Goal: Transaction & Acquisition: Purchase product/service

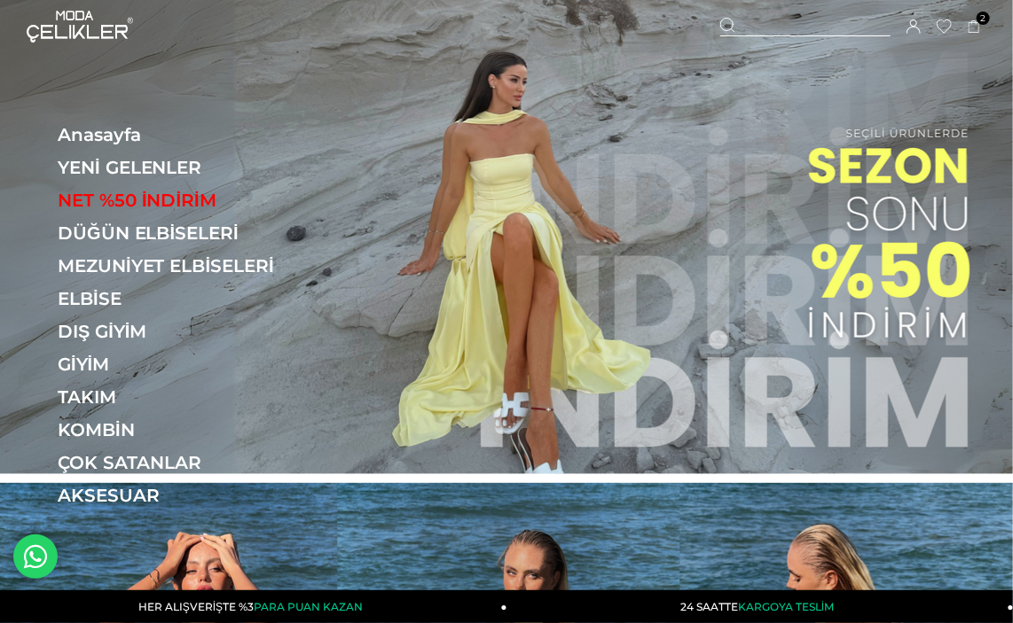
click at [876, 185] on img at bounding box center [506, 237] width 1013 height 474
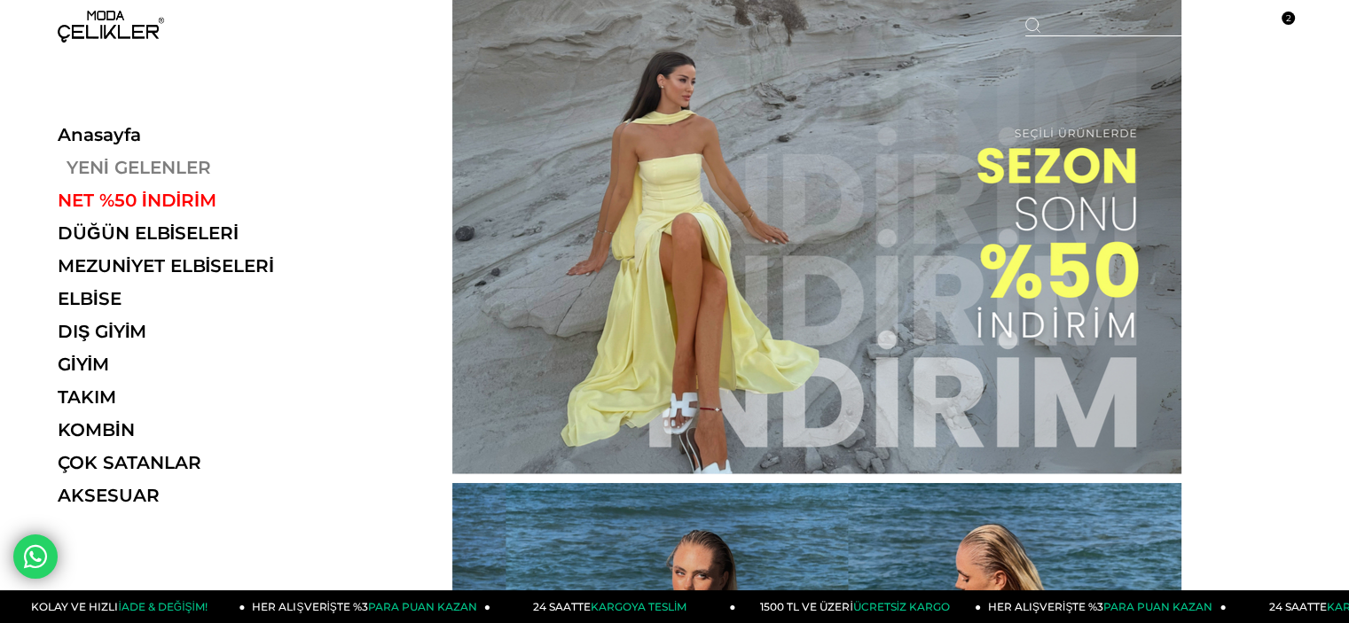
click at [184, 177] on link "YENİ GELENLER" at bounding box center [180, 167] width 244 height 21
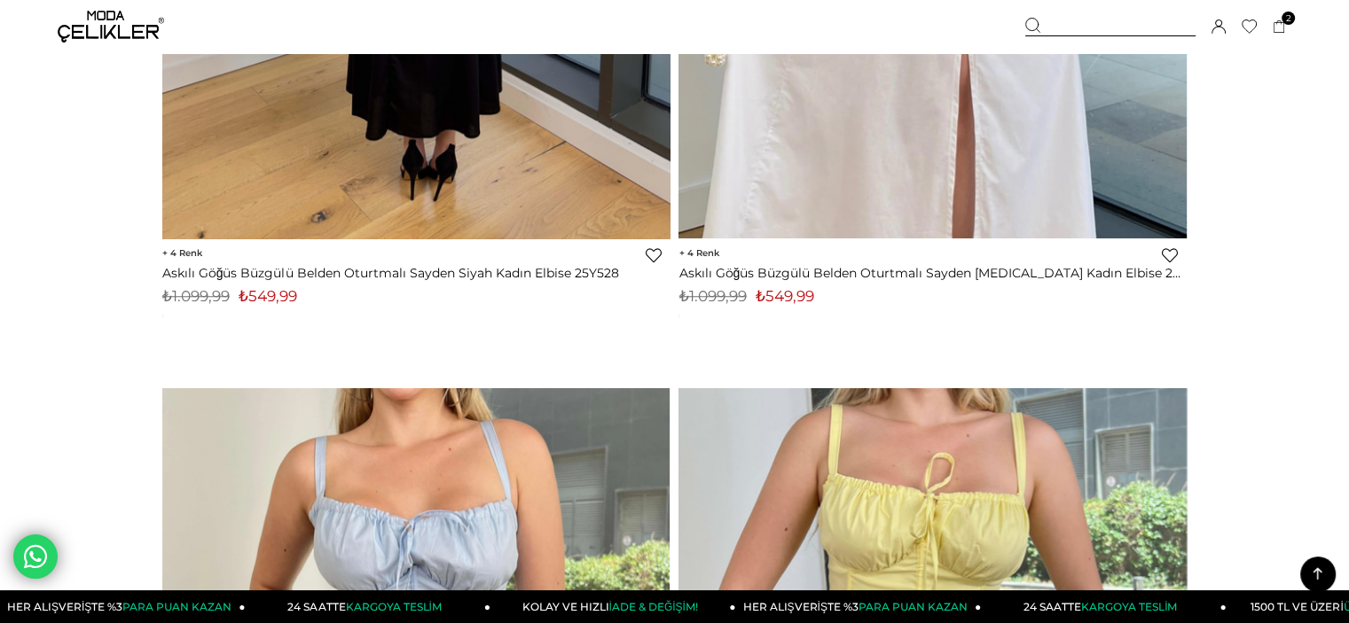
scroll to position [1507, 0]
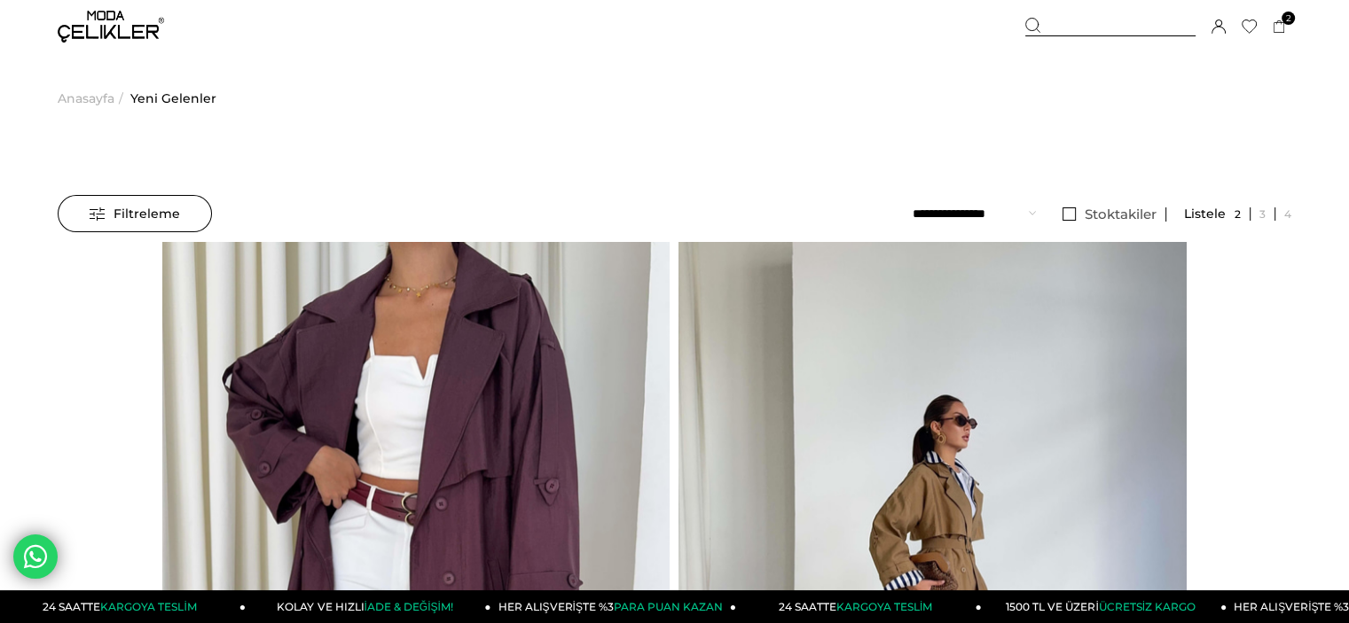
click at [131, 15] on img at bounding box center [111, 27] width 106 height 32
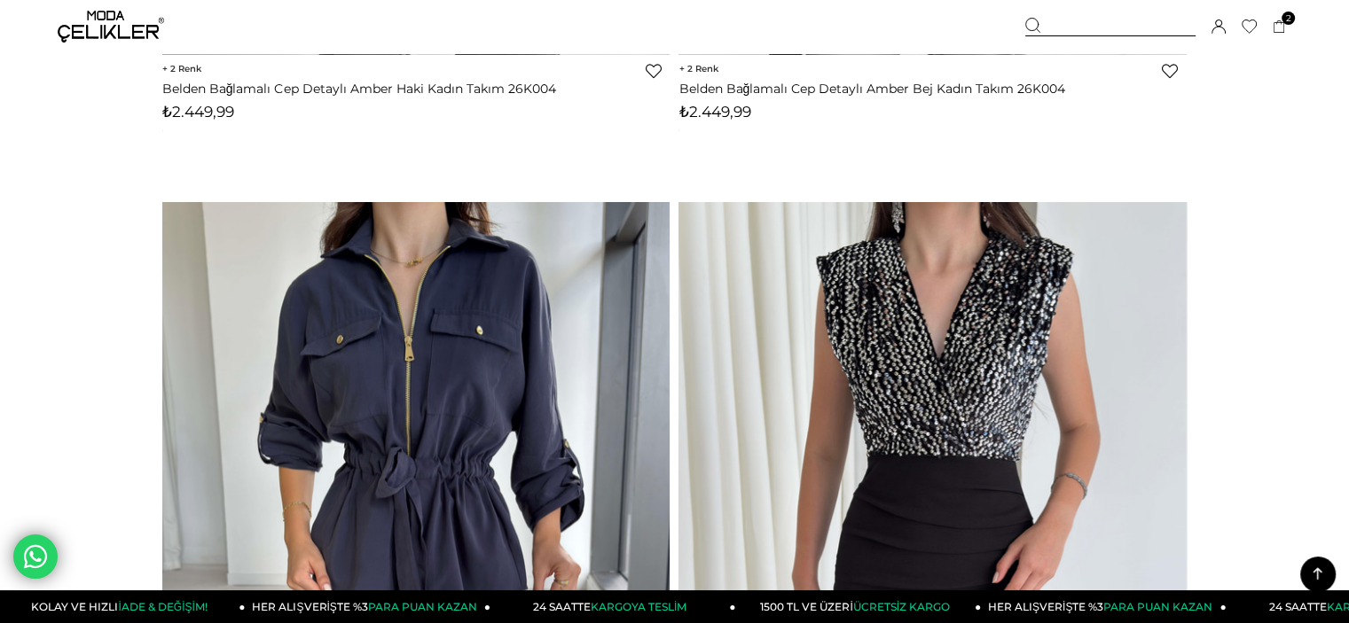
scroll to position [16757, 0]
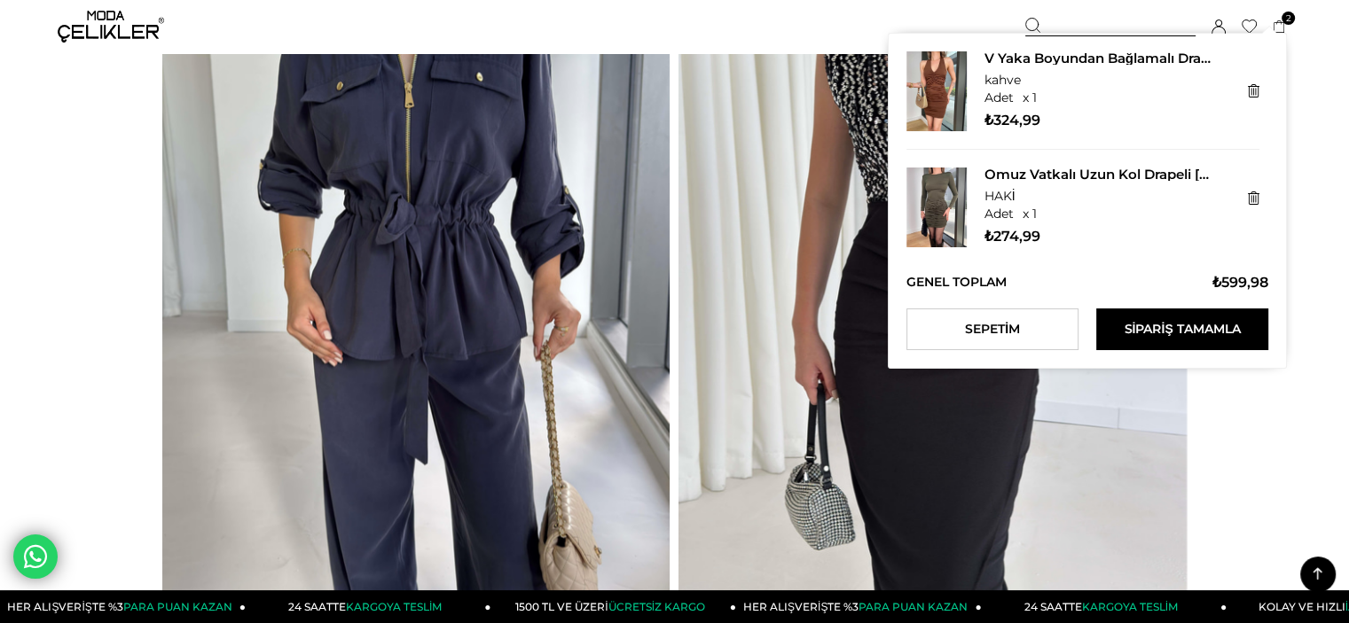
click at [1293, 20] on span "2" at bounding box center [1287, 18] width 13 height 13
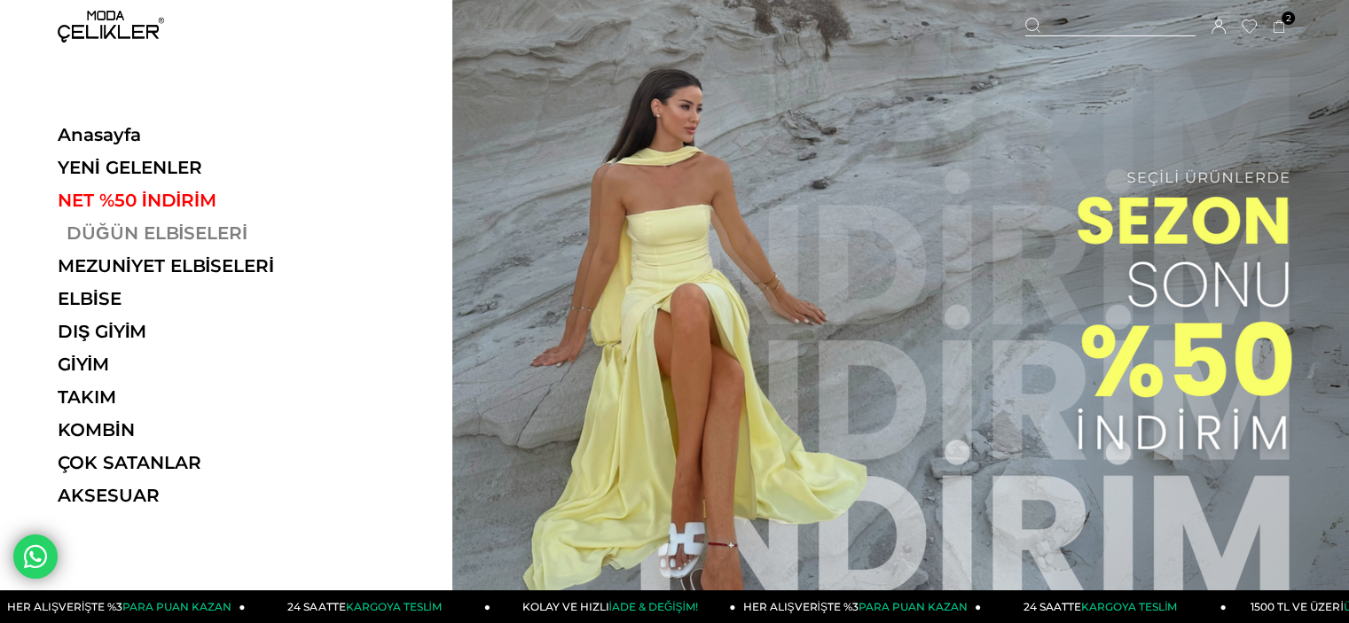
click at [174, 225] on link "DÜĞÜN ELBİSELERİ" at bounding box center [180, 233] width 244 height 21
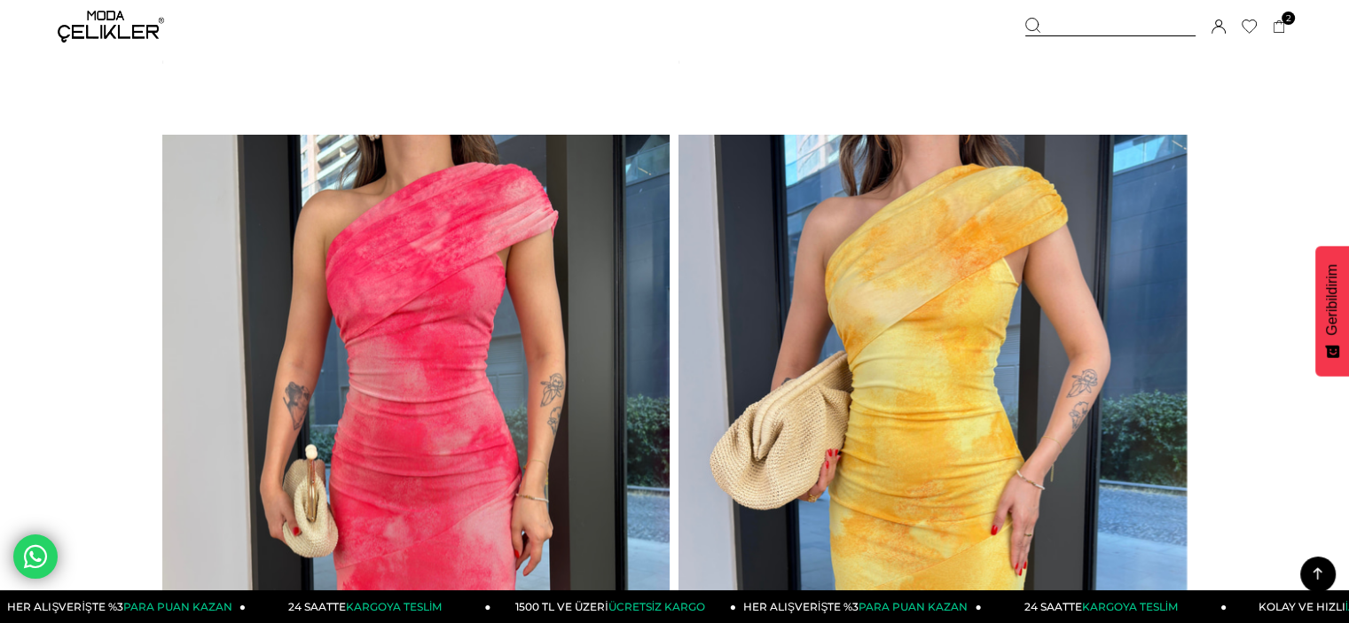
scroll to position [10817, 0]
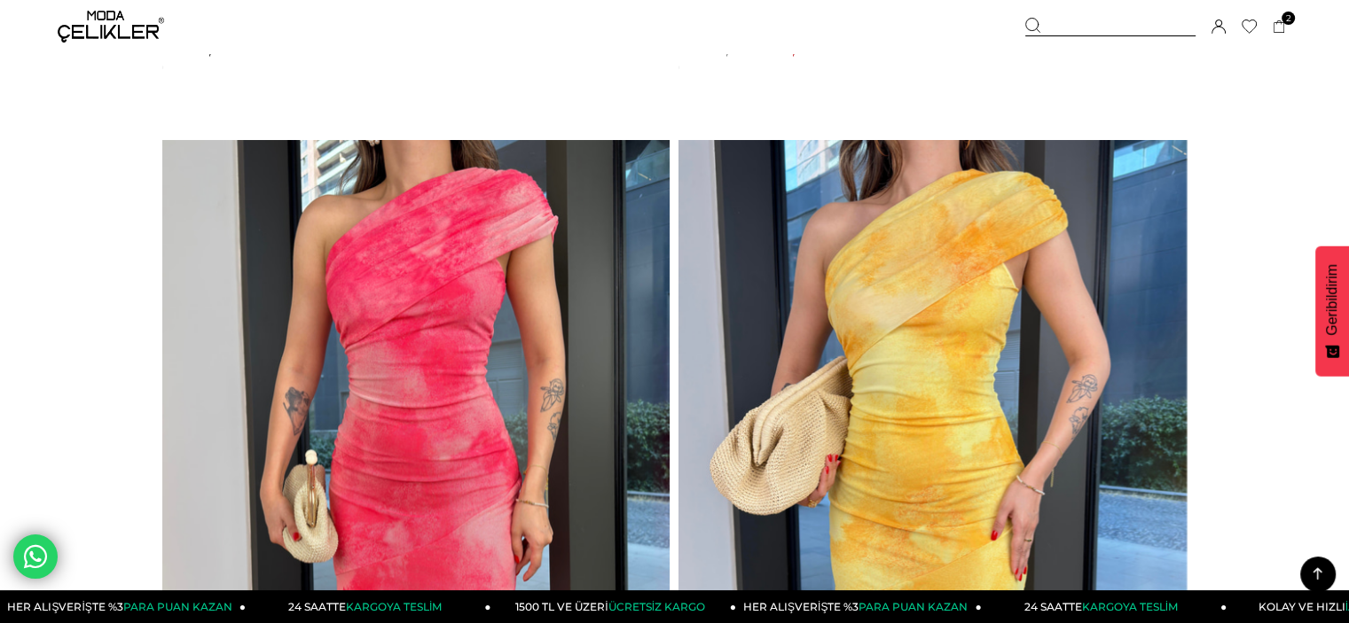
click at [500, 314] on img at bounding box center [416, 477] width 508 height 676
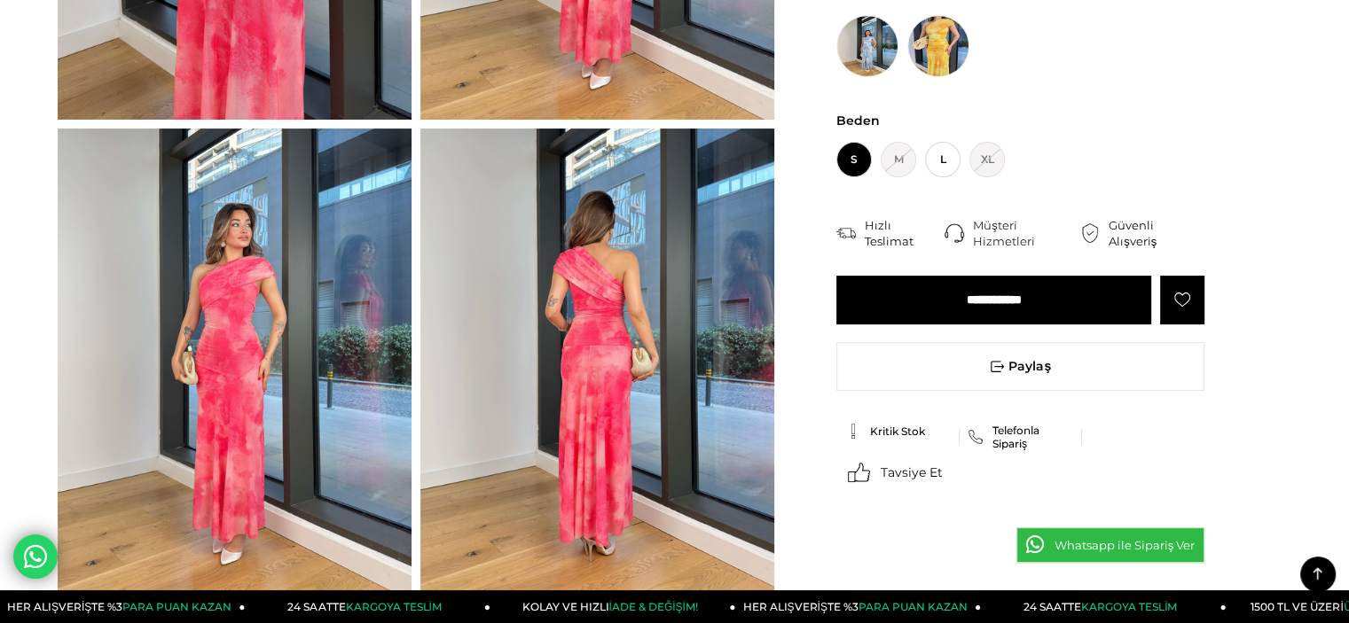
scroll to position [532, 0]
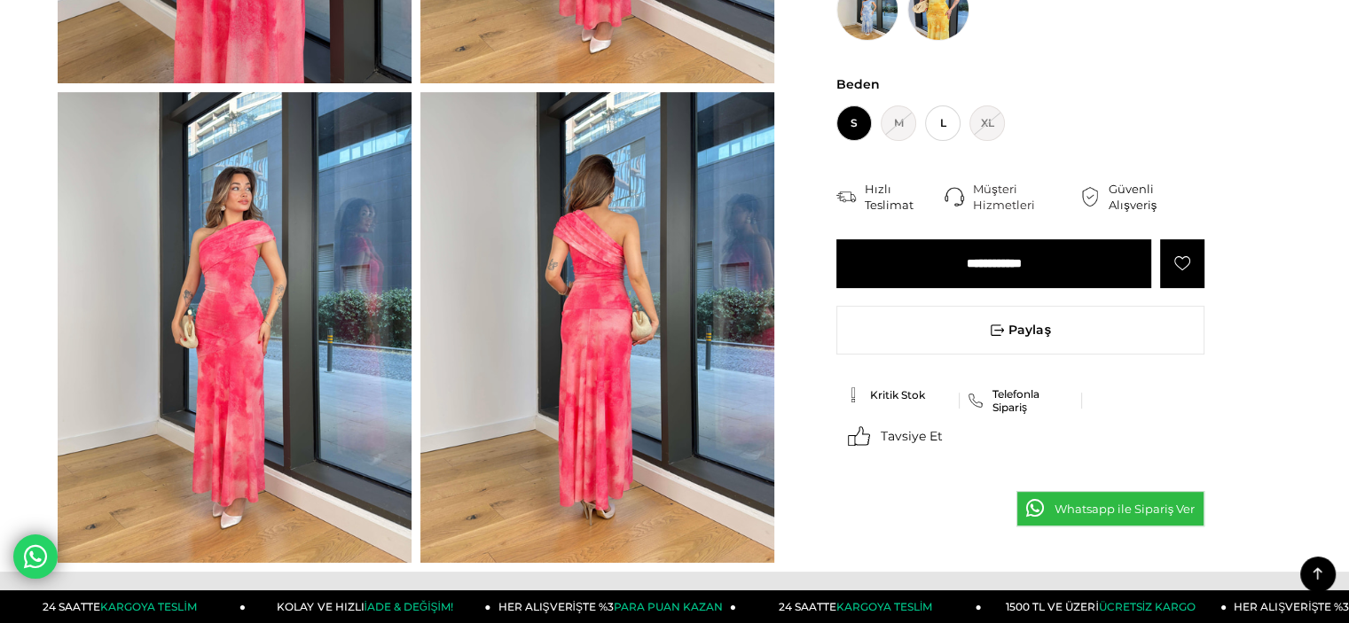
click at [949, 272] on input "**********" at bounding box center [993, 263] width 315 height 49
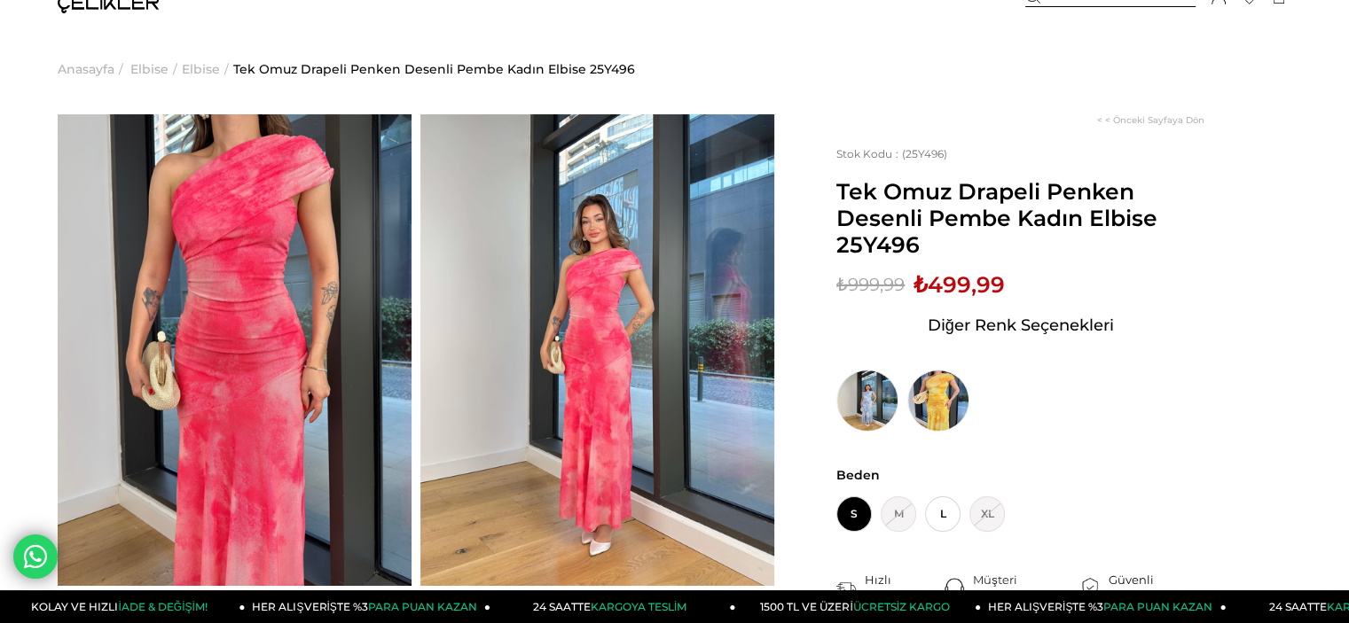
scroll to position [0, 0]
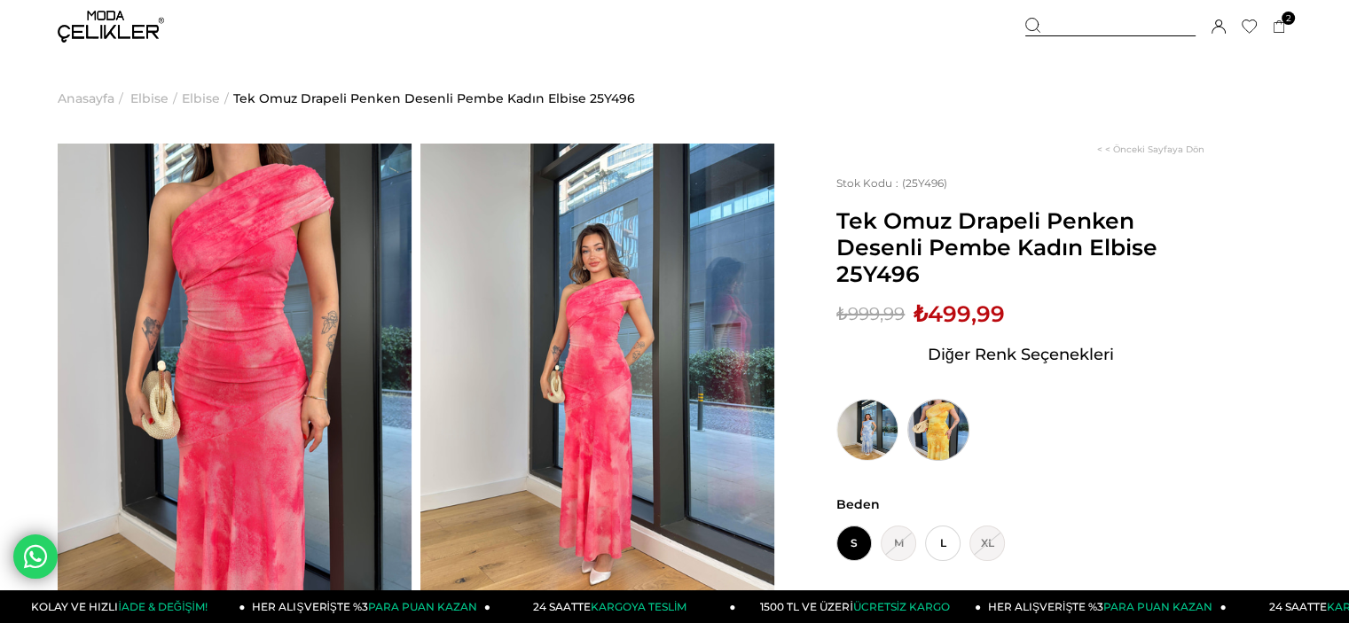
click at [925, 417] on img at bounding box center [938, 430] width 62 height 62
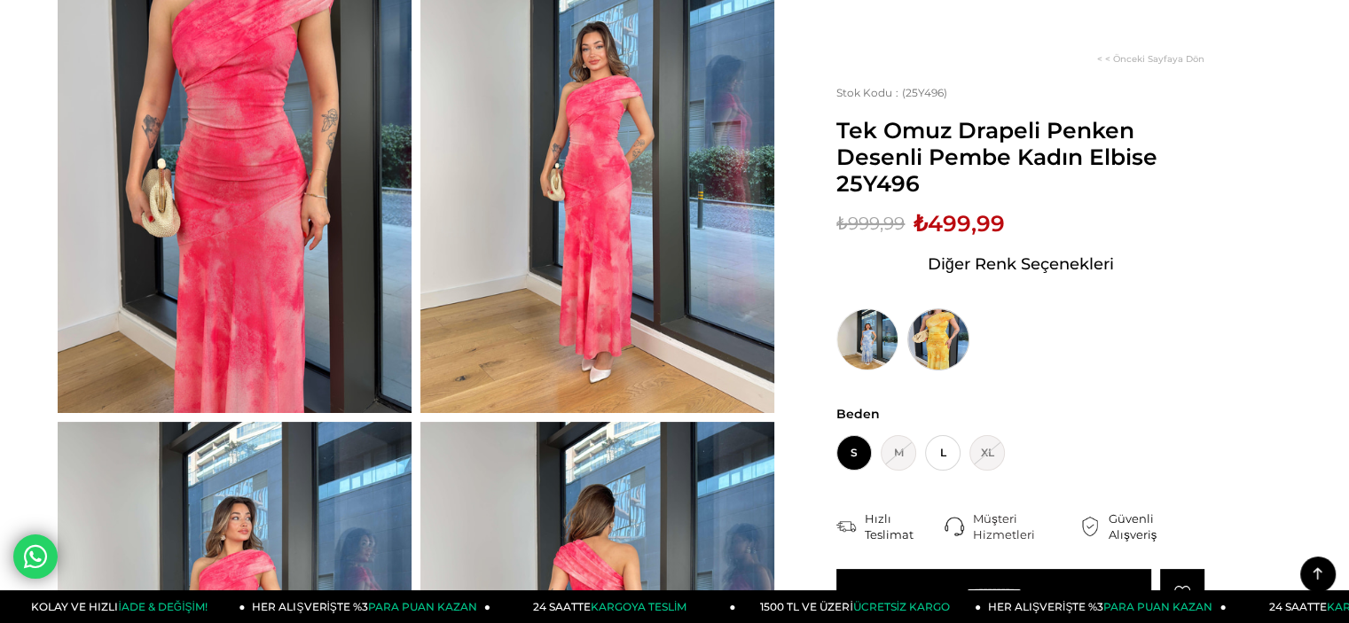
scroll to position [177, 0]
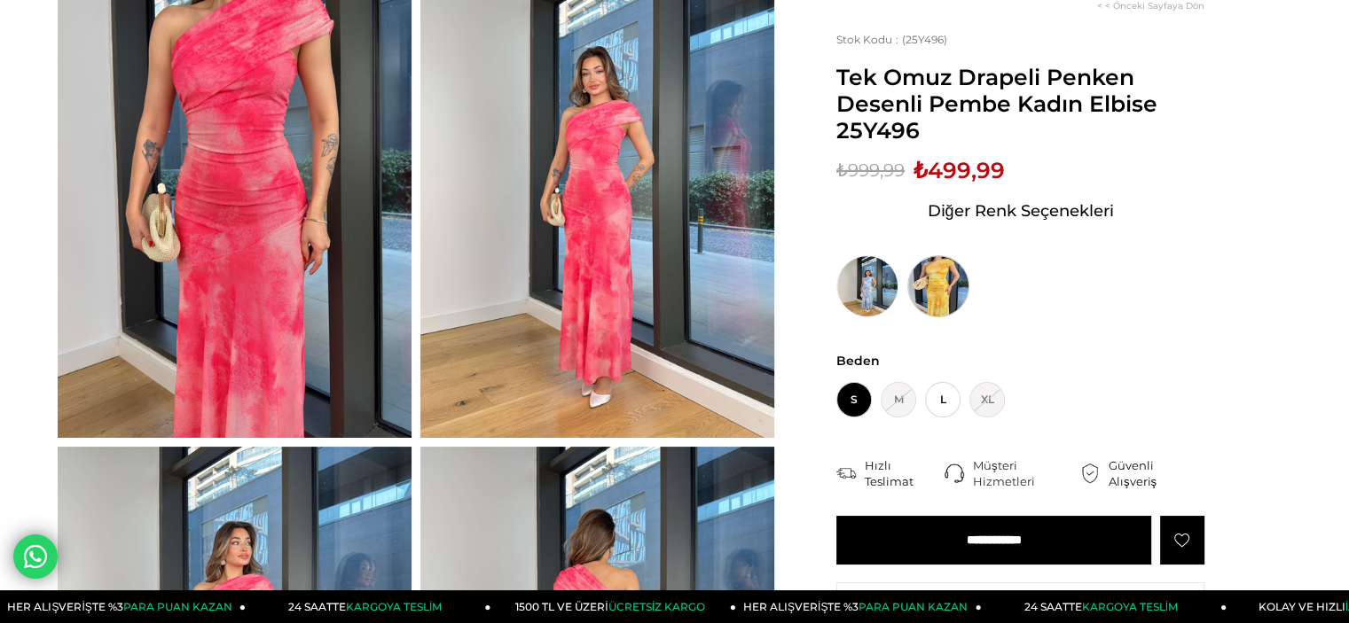
click at [958, 283] on img at bounding box center [938, 286] width 62 height 62
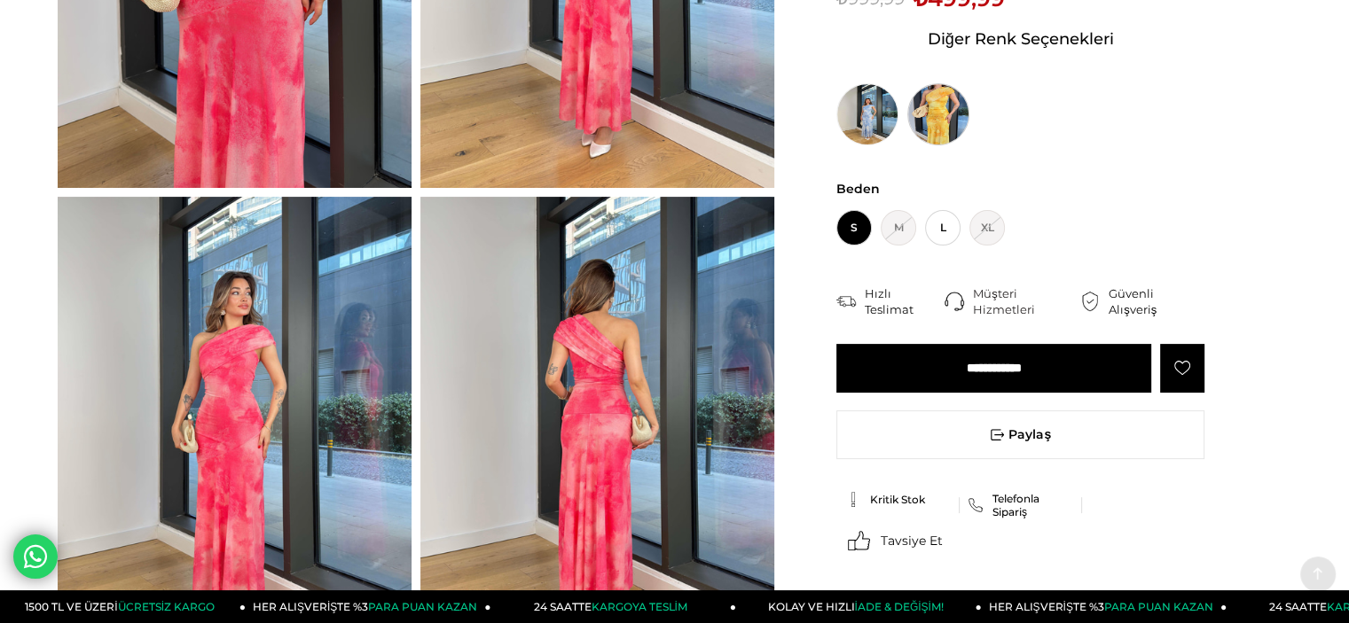
scroll to position [443, 0]
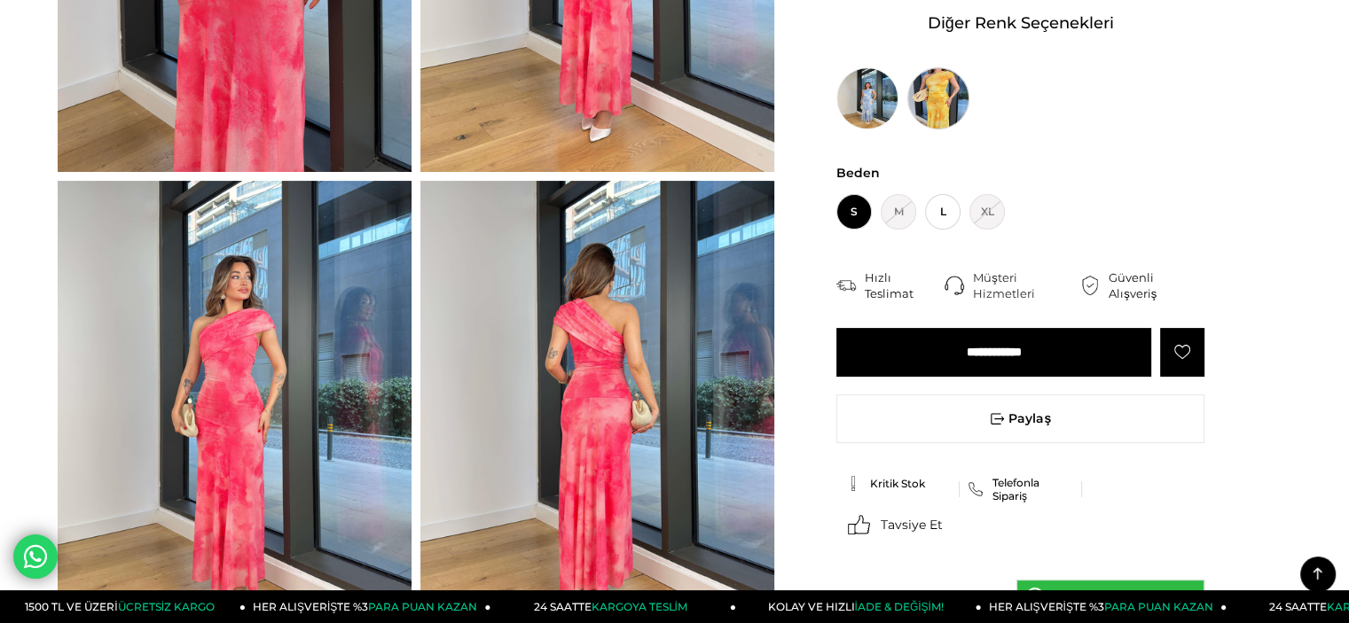
click at [942, 106] on img at bounding box center [938, 98] width 62 height 62
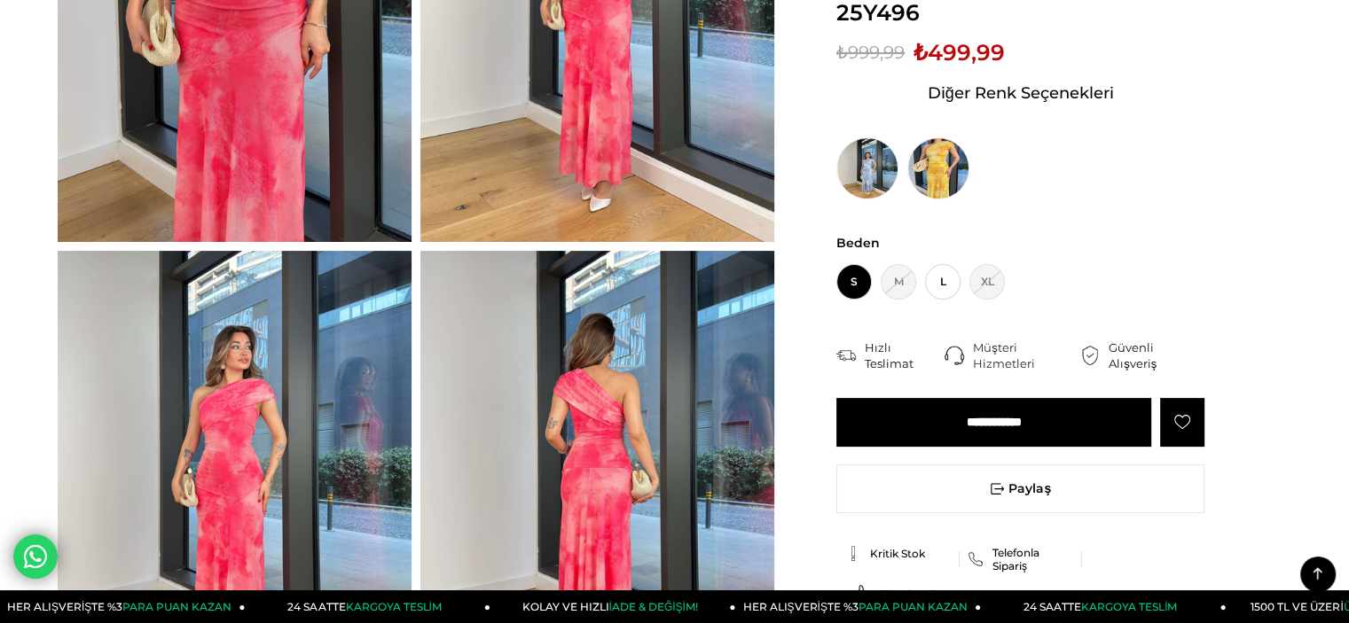
scroll to position [266, 0]
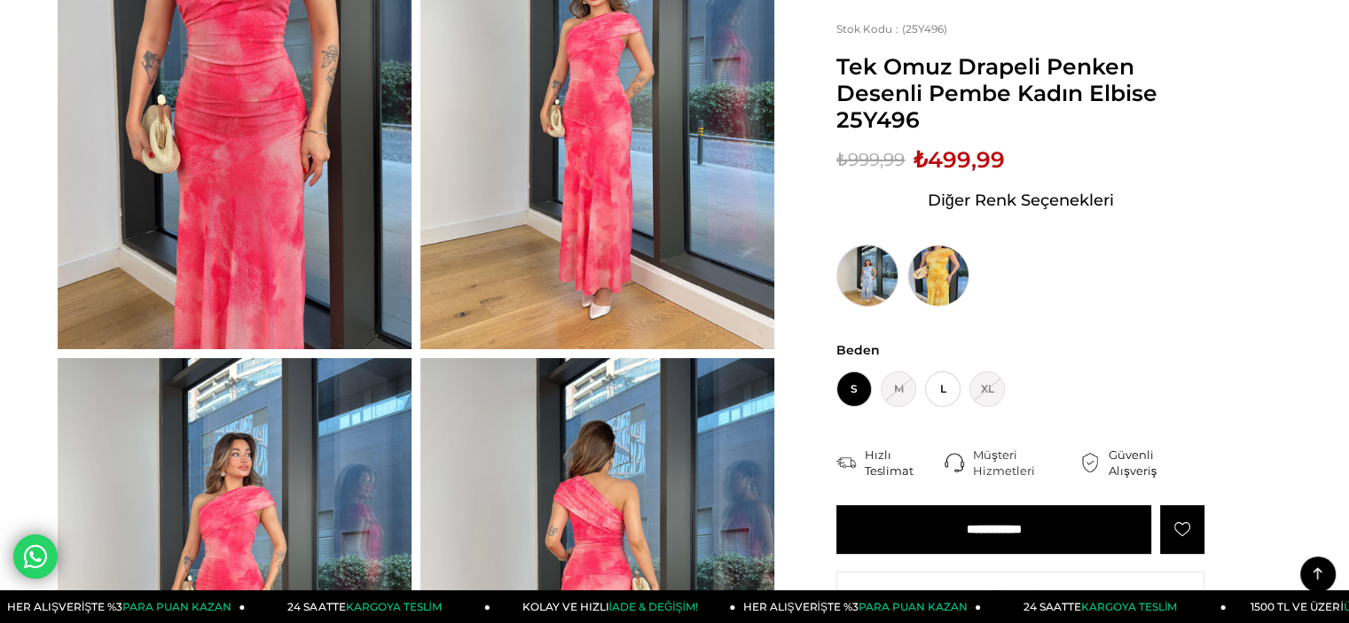
click at [884, 289] on img at bounding box center [867, 276] width 62 height 62
click at [948, 286] on img at bounding box center [938, 276] width 62 height 62
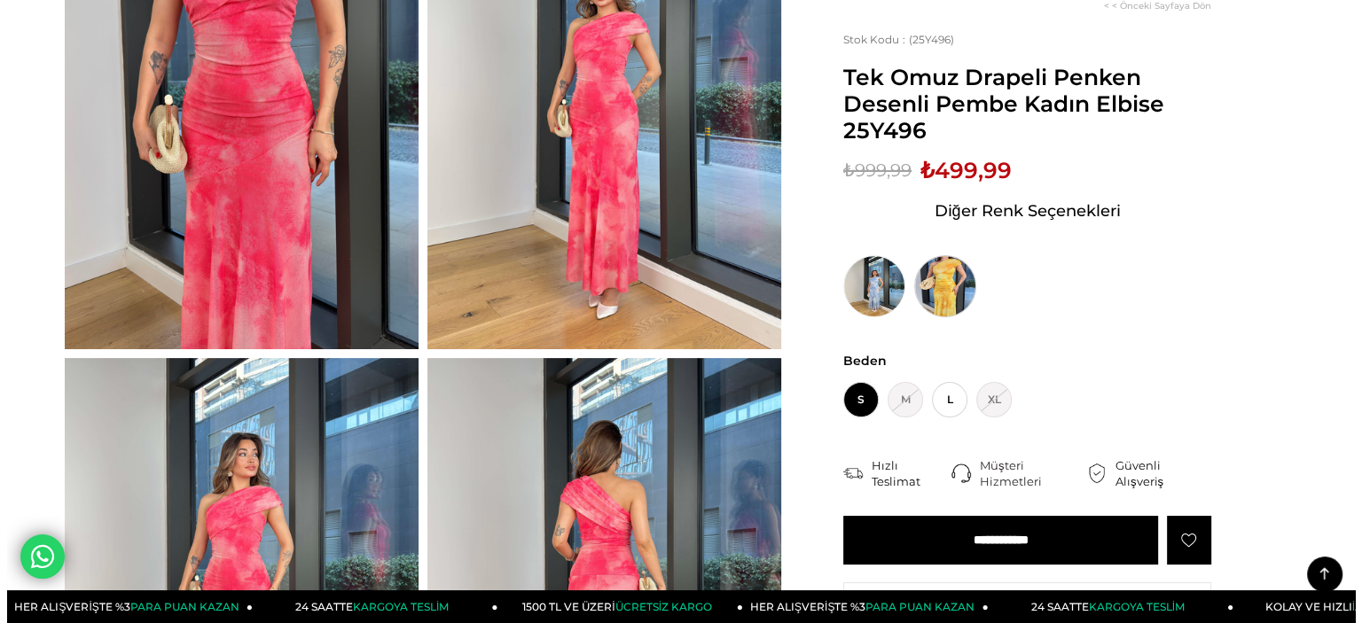
scroll to position [0, 0]
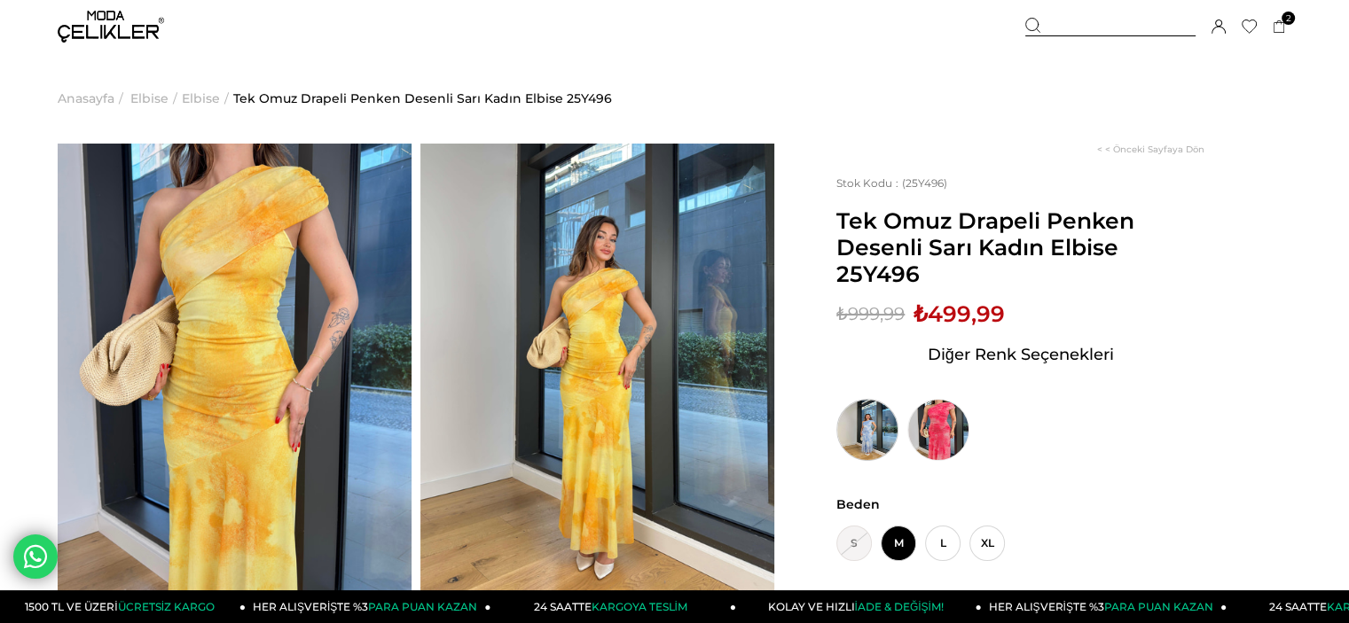
click at [891, 439] on img at bounding box center [867, 430] width 62 height 62
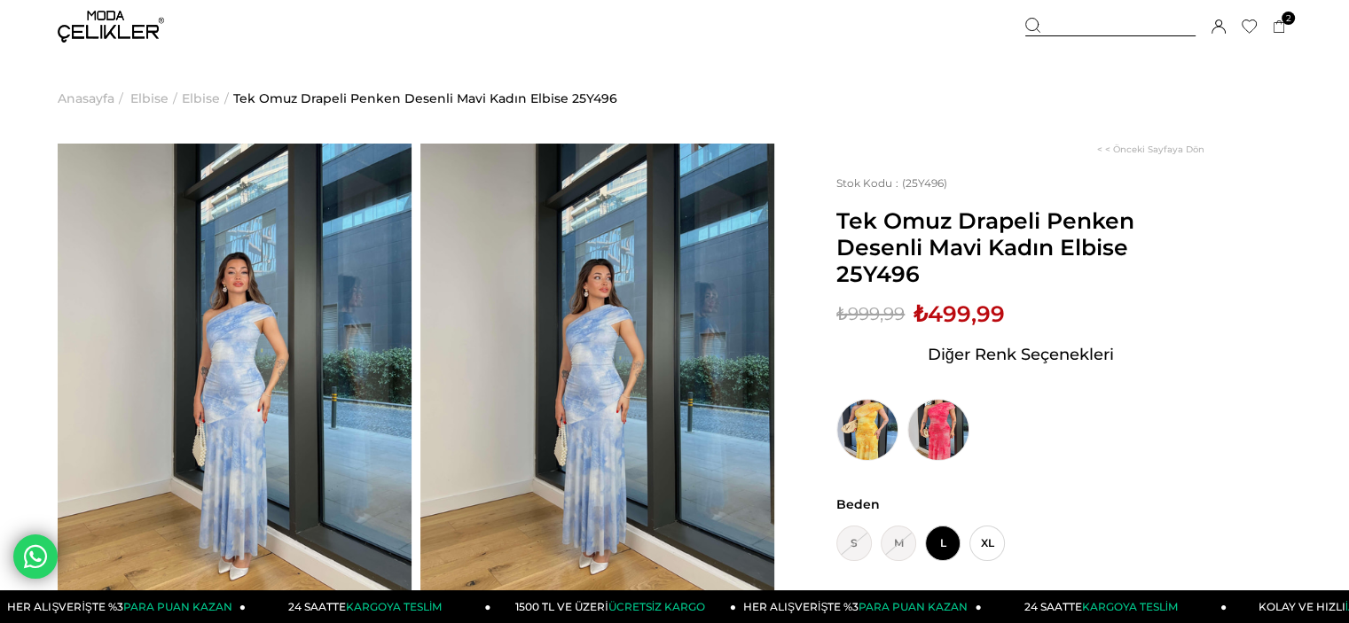
click at [211, 98] on span "Elbise" at bounding box center [201, 98] width 38 height 90
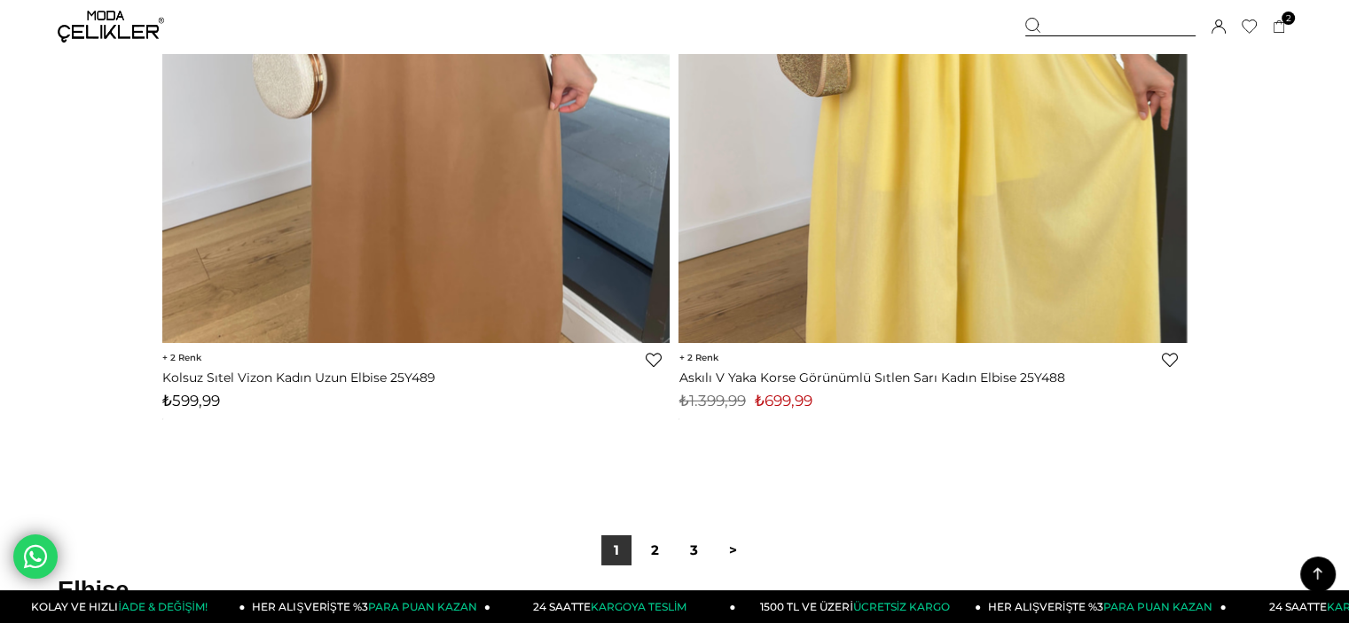
scroll to position [33090, 0]
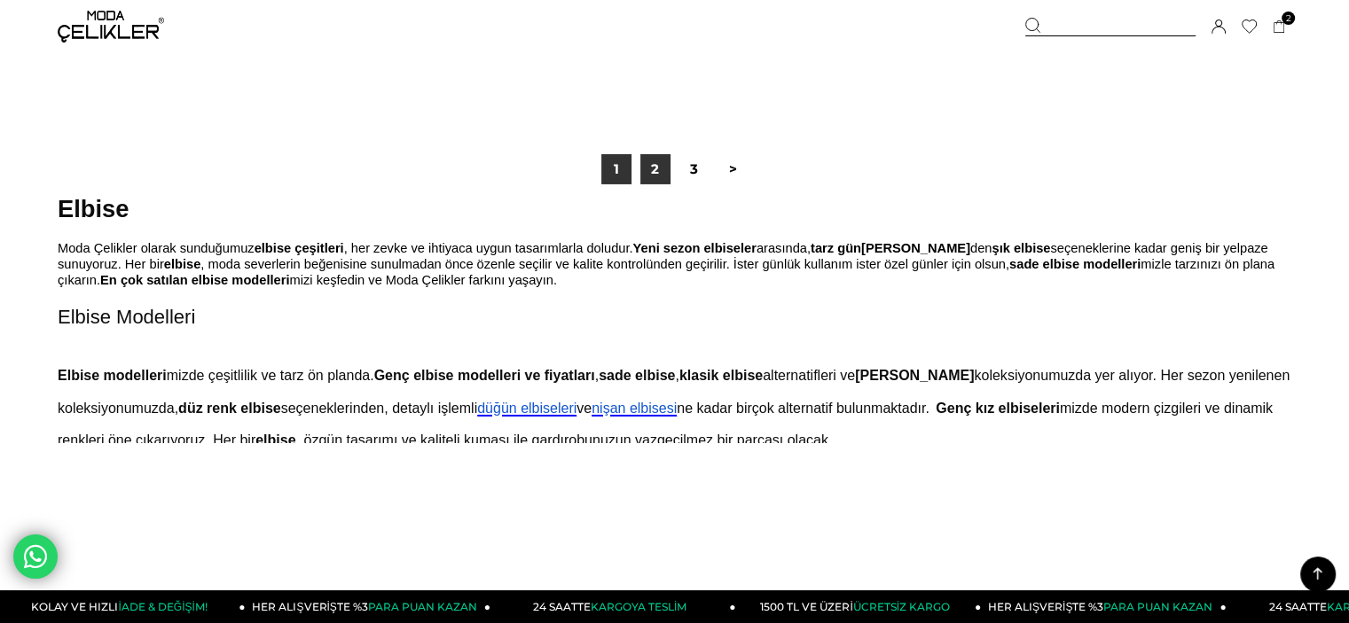
click at [650, 158] on link "2" at bounding box center [655, 169] width 30 height 30
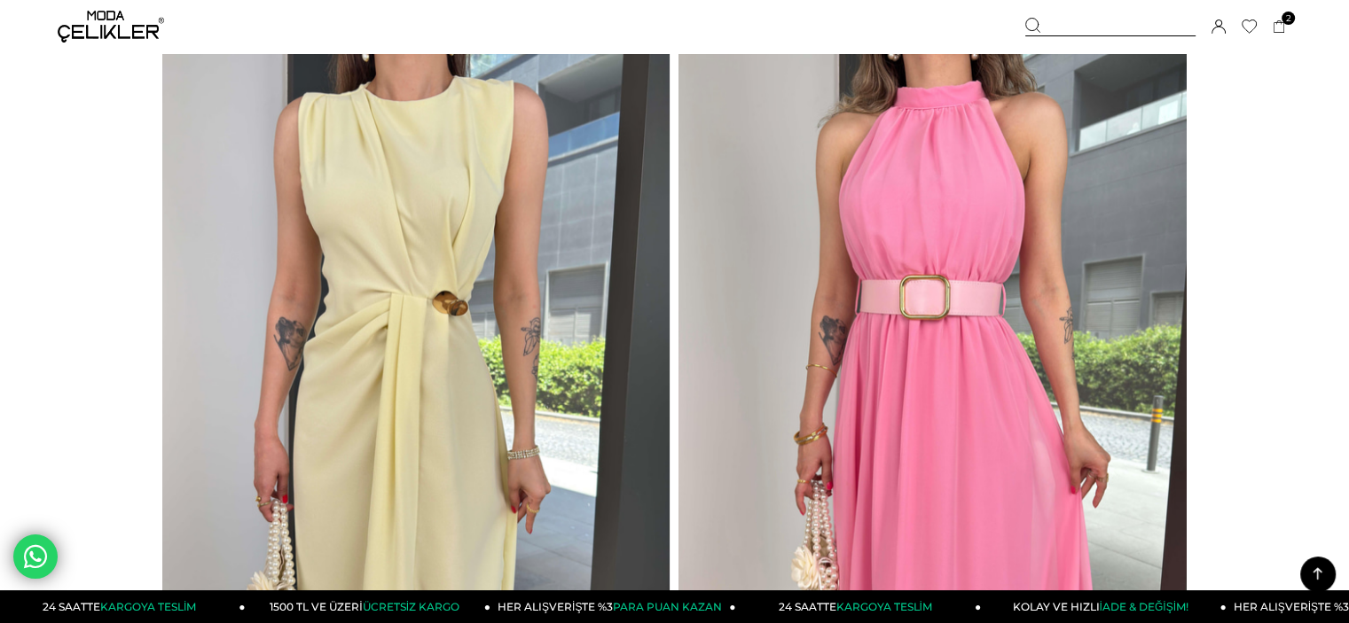
scroll to position [25003, 0]
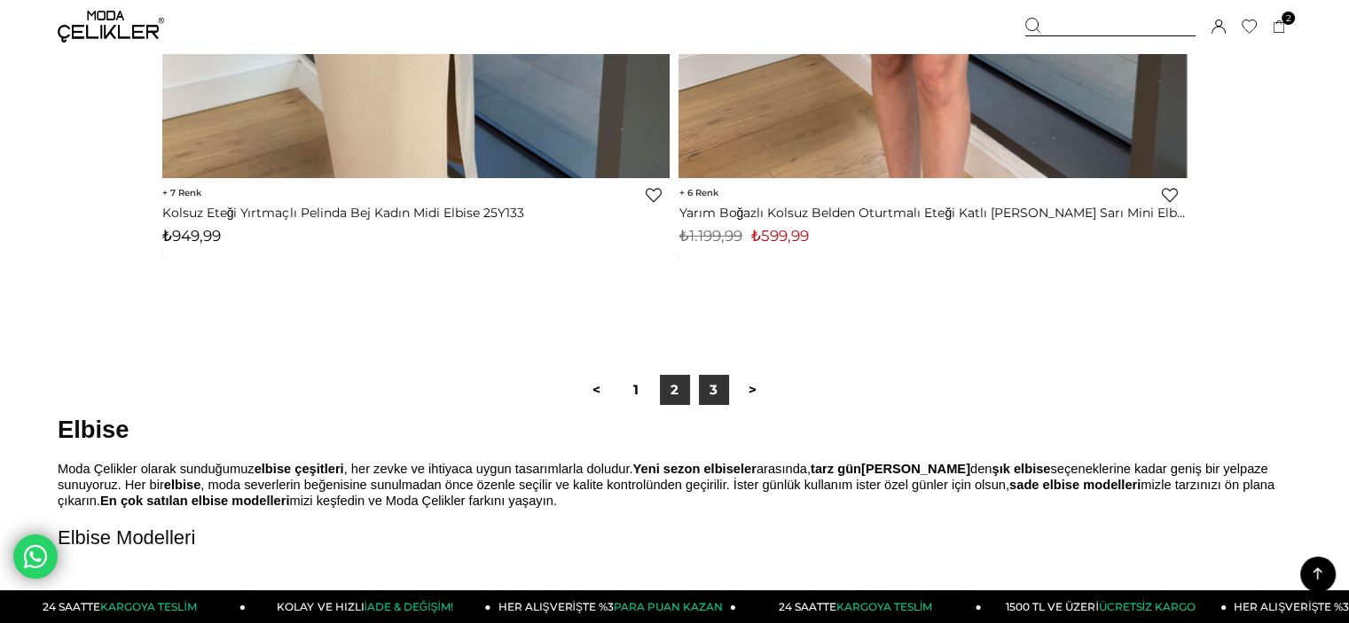
click at [709, 384] on link "3" at bounding box center [714, 390] width 30 height 30
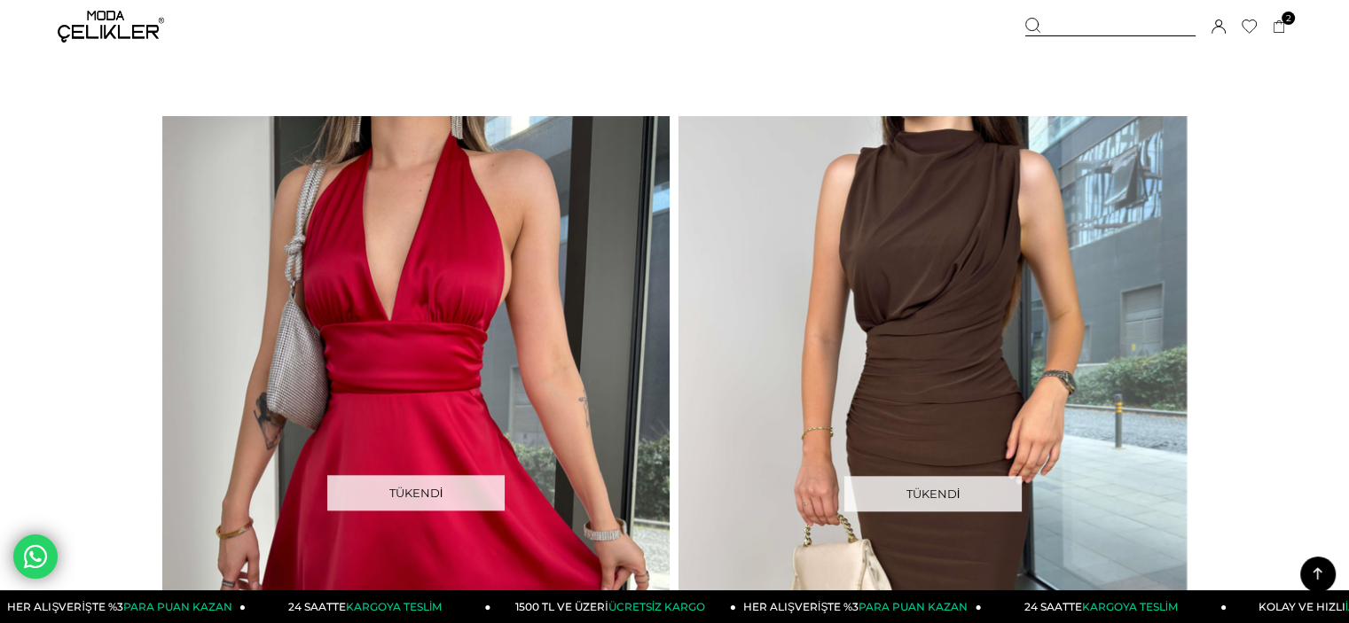
scroll to position [2305, 0]
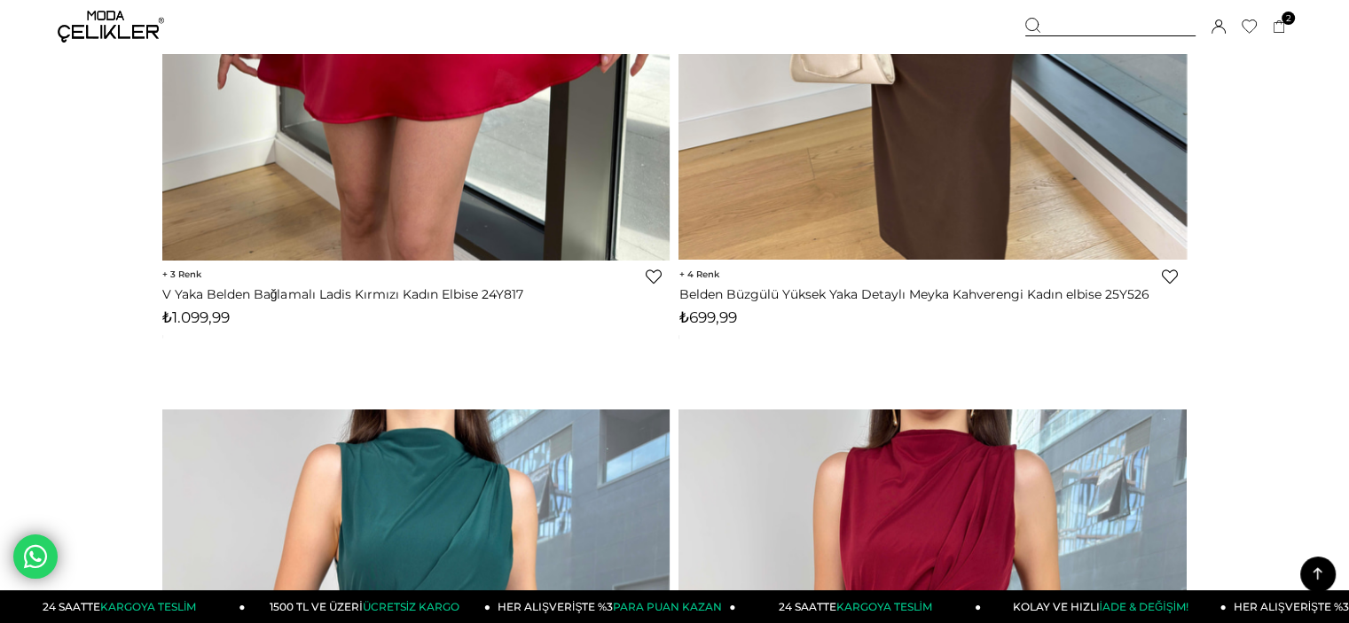
click at [1310, 573] on icon at bounding box center [1317, 574] width 22 height 22
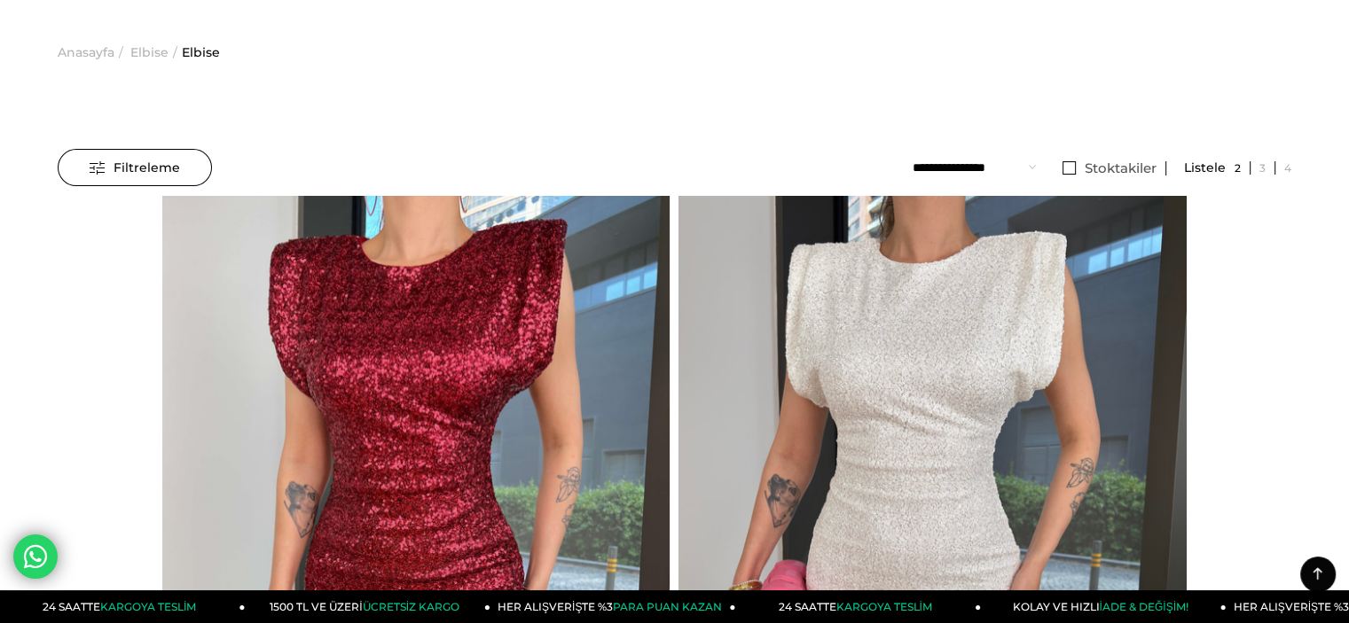
scroll to position [0, 0]
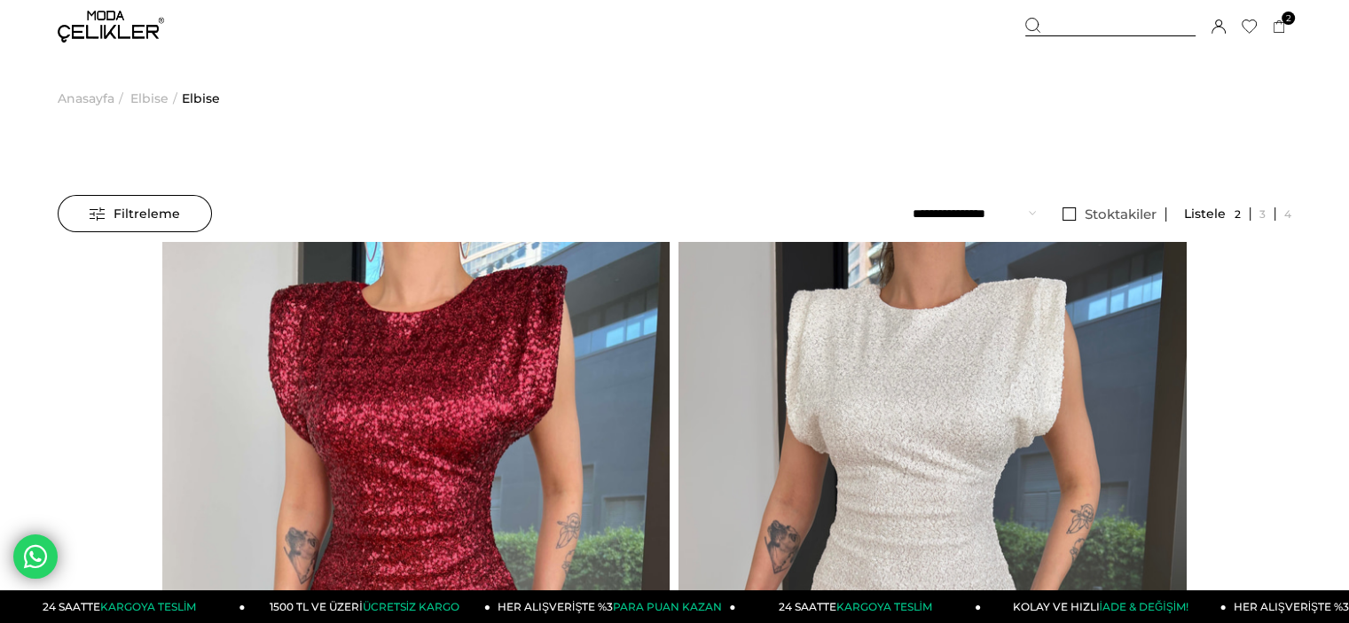
click at [113, 20] on img at bounding box center [111, 27] width 106 height 32
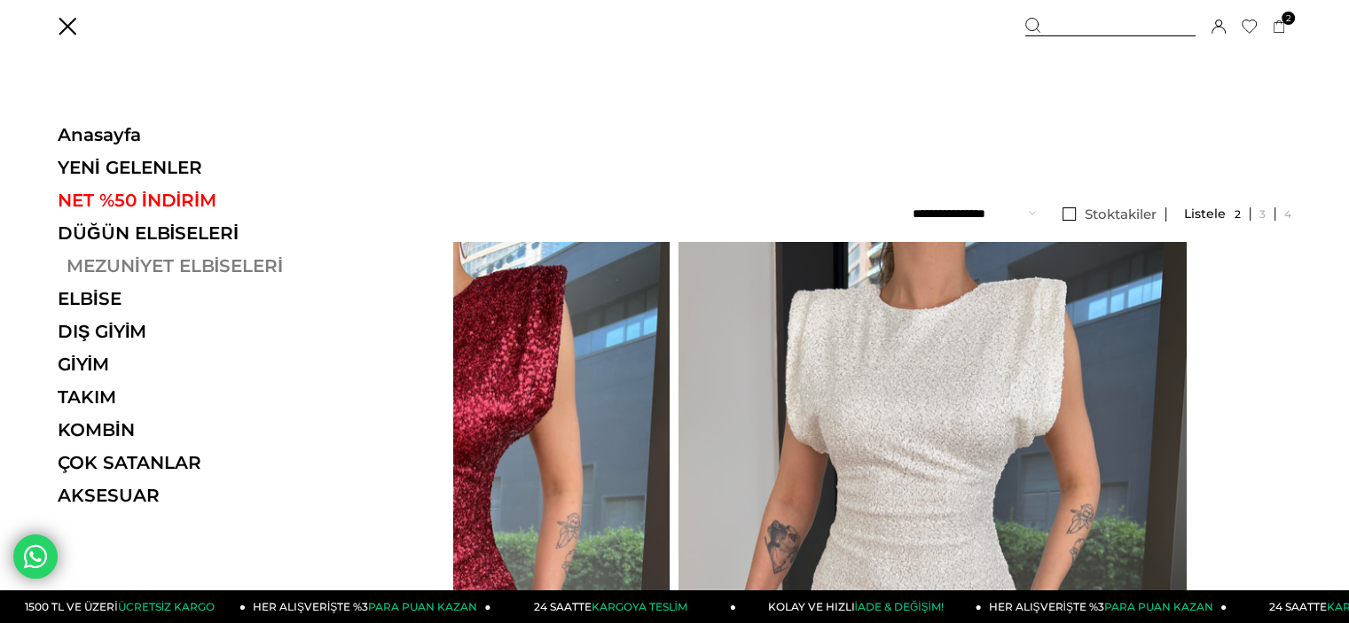
click at [174, 265] on link "MEZUNİYET ELBİSELERİ" at bounding box center [180, 265] width 244 height 21
